Goal: Transaction & Acquisition: Purchase product/service

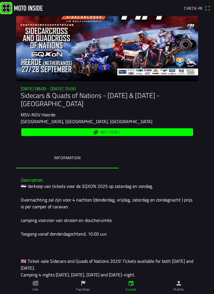
scroll to position [22, 0]
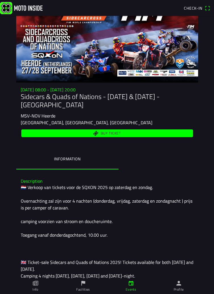
click at [111, 132] on span "Buy ticket" at bounding box center [111, 133] width 20 height 4
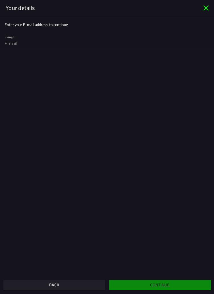
click at [28, 44] on input "email" at bounding box center [107, 43] width 205 height 11
type input "[EMAIL_ADDRESS][DOMAIN_NAME]"
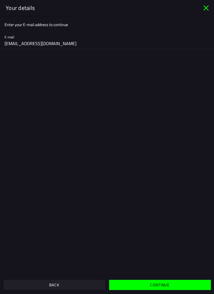
click at [168, 289] on span "Continue" at bounding box center [159, 285] width 93 height 10
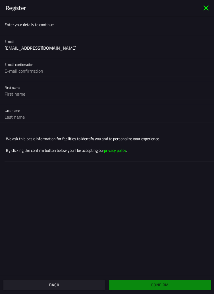
click at [31, 73] on input "text" at bounding box center [107, 70] width 205 height 11
type input "[EMAIL_ADDRESS][DOMAIN_NAME]"
type input "[PERSON_NAME]"
type input "Cook"
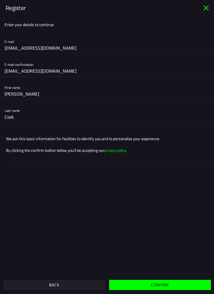
click at [0, 0] on slot "Confirm" at bounding box center [0, 0] width 0 height 0
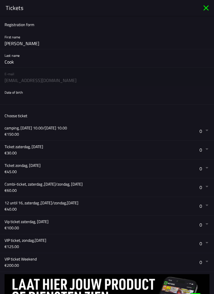
click at [30, 100] on button "button" at bounding box center [109, 95] width 209 height 18
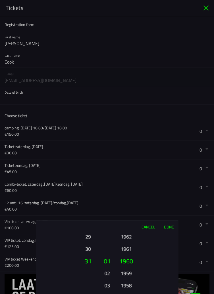
click at [170, 229] on button "Done" at bounding box center [168, 227] width 19 height 12
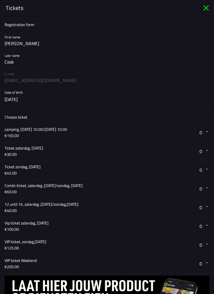
click at [206, 189] on button "button" at bounding box center [109, 189] width 209 height 18
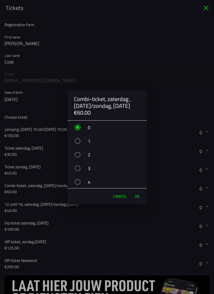
click at [79, 154] on div "button" at bounding box center [78, 155] width 6 height 6
click at [140, 195] on button "OK" at bounding box center [137, 196] width 11 height 11
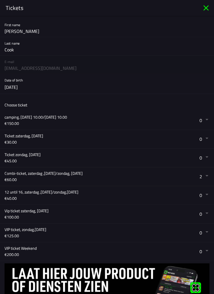
scroll to position [35, 0]
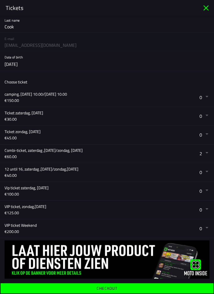
click at [111, 289] on ion-label "Checkout" at bounding box center [107, 288] width 21 height 4
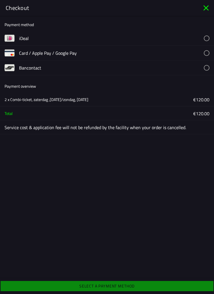
click at [207, 53] on button "button" at bounding box center [116, 53] width 195 height 14
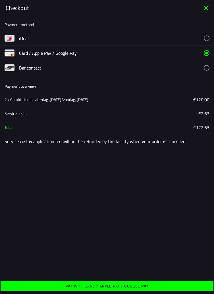
click at [118, 287] on ion-label "Pay with Card / Apple Pay / Google Pay" at bounding box center [107, 286] width 83 height 4
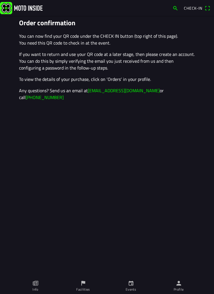
click at [207, 7] on span "Check-in" at bounding box center [197, 8] width 26 height 9
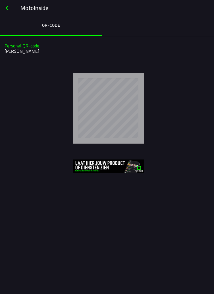
click at [10, 8] on span "button" at bounding box center [8, 8] width 7 height 14
